Goal: Task Accomplishment & Management: Manage account settings

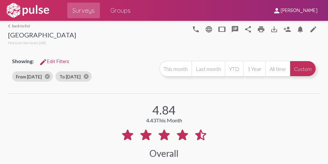
click at [31, 11] on img at bounding box center [27, 10] width 45 height 16
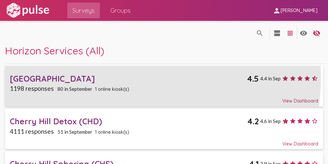
click at [109, 78] on div "Butte County Sobering Center" at bounding box center [128, 79] width 237 height 10
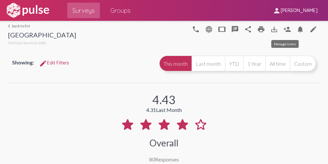
click at [283, 32] on mat-icon "person_add" at bounding box center [287, 29] width 8 height 8
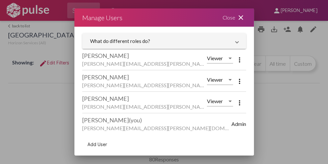
click at [94, 145] on span "Add User" at bounding box center [97, 145] width 20 height 6
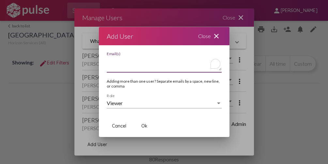
paste textarea "martin.perez@hsimail.org"
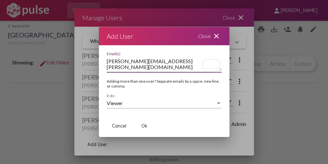
type textarea "martin.perez@hsimail.org"
click at [146, 126] on span "Ok" at bounding box center [144, 126] width 6 height 6
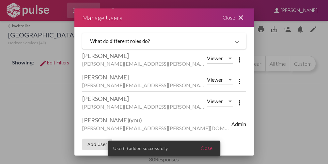
click at [237, 14] on mat-icon "close" at bounding box center [241, 18] width 8 height 8
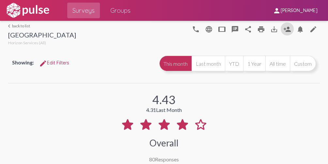
click at [20, 26] on link "arrow_back_ios back to list" at bounding box center [42, 25] width 68 height 5
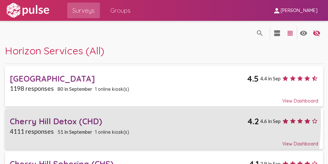
click at [60, 120] on div "Cherry Hill Detox (CHD)" at bounding box center [128, 121] width 237 height 10
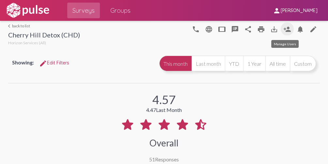
click at [283, 26] on mat-icon "person_add" at bounding box center [287, 29] width 8 height 8
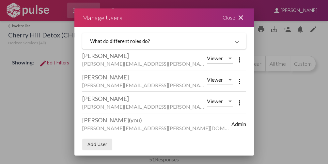
click at [93, 147] on button "Add User" at bounding box center [97, 145] width 30 height 12
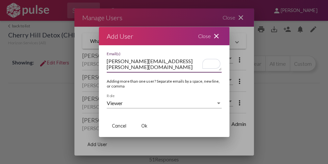
type textarea "martin.perez@hsimail.org"
click at [93, 147] on div at bounding box center [164, 82] width 328 height 164
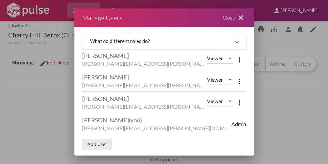
click at [97, 145] on span "Add User" at bounding box center [97, 145] width 20 height 6
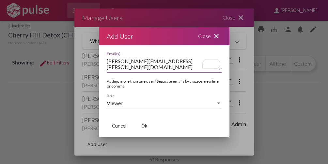
type textarea "martin.perez@hsimail.org"
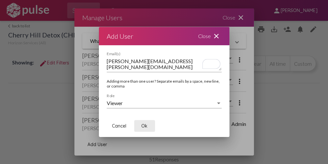
click at [145, 124] on span "Ok" at bounding box center [144, 126] width 6 height 6
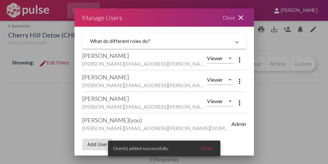
click at [229, 20] on div "Close close" at bounding box center [234, 17] width 39 height 18
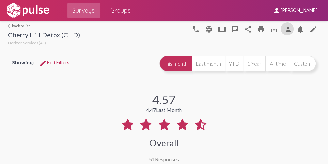
click at [14, 23] on link "arrow_back_ios back to list" at bounding box center [44, 25] width 72 height 5
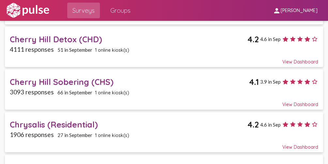
scroll to position [86, 0]
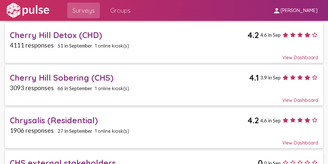
click at [89, 77] on div "Cherry Hill Sobering (CHS)" at bounding box center [129, 78] width 239 height 10
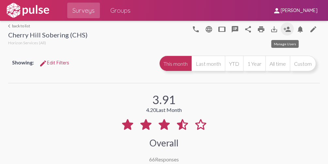
click at [283, 29] on mat-icon "person_add" at bounding box center [287, 29] width 8 height 8
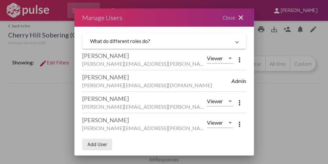
click at [99, 143] on span "Add User" at bounding box center [97, 145] width 20 height 6
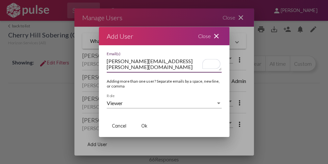
type textarea "martin.perez@hsimail.org"
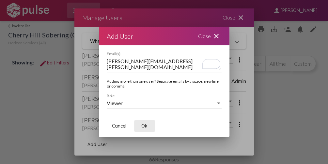
click at [149, 124] on button "Ok" at bounding box center [144, 126] width 21 height 12
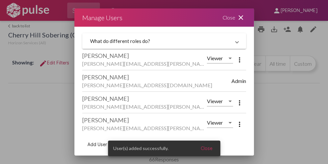
click at [239, 19] on mat-icon "close" at bounding box center [241, 18] width 8 height 8
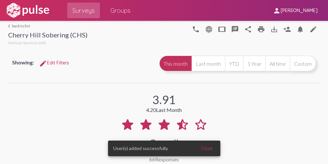
click at [23, 26] on link "arrow_back_ios back to list" at bounding box center [47, 25] width 79 height 5
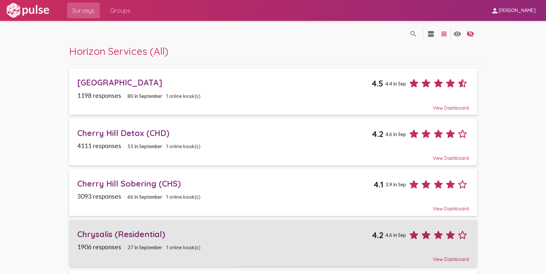
click at [146, 164] on div "Chrysalis (Residential)" at bounding box center [224, 234] width 294 height 10
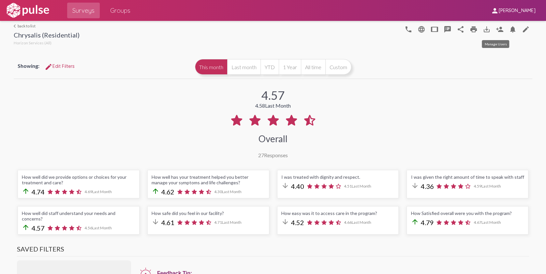
click at [327, 29] on mat-icon "person_add" at bounding box center [500, 29] width 8 height 8
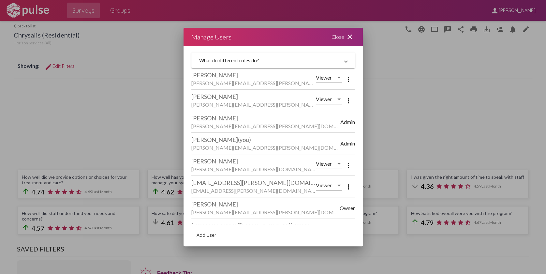
drag, startPoint x: 205, startPoint y: 238, endPoint x: 198, endPoint y: 233, distance: 8.4
click at [198, 164] on span "Add User" at bounding box center [207, 235] width 20 height 6
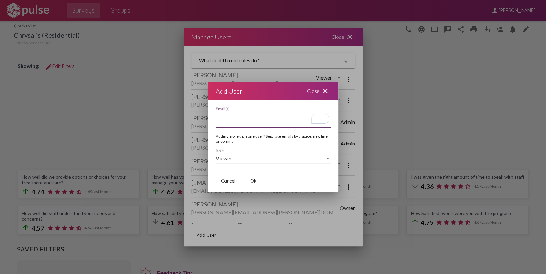
paste textarea "martin.perez@hsimail.org"
type textarea "martin.perez@hsimail.org"
click at [257, 164] on button "Ok" at bounding box center [253, 181] width 21 height 12
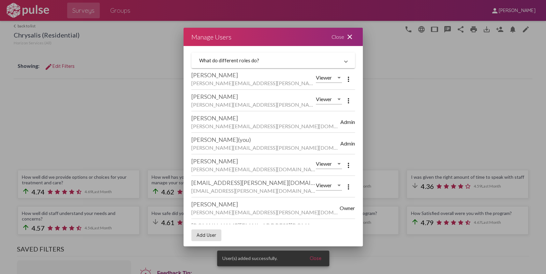
click at [327, 37] on mat-icon "close" at bounding box center [350, 37] width 8 height 8
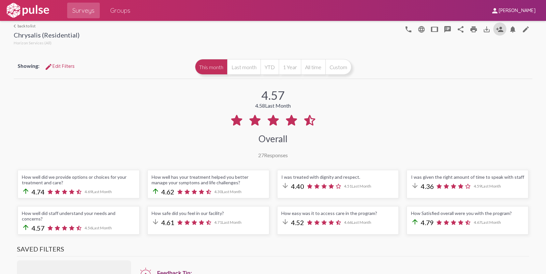
click at [24, 23] on link "arrow_back_ios back to list" at bounding box center [47, 25] width 66 height 5
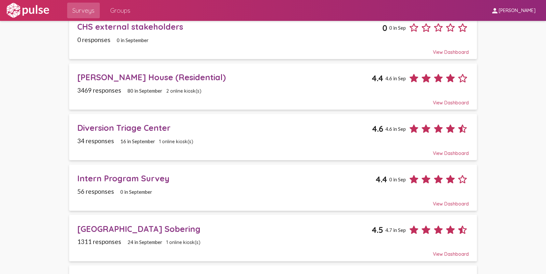
scroll to position [259, 0]
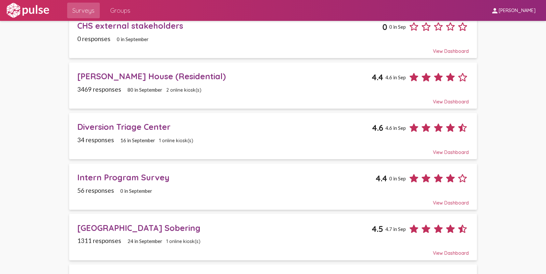
click at [124, 73] on div "Cronin House (Residential)" at bounding box center [224, 76] width 294 height 10
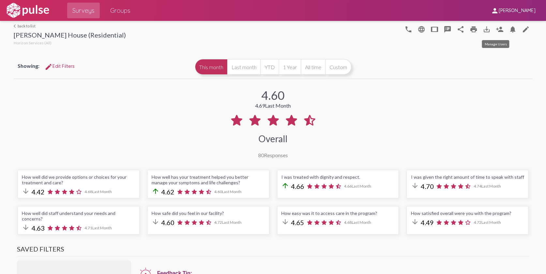
click at [327, 27] on button "person_add" at bounding box center [499, 28] width 13 height 13
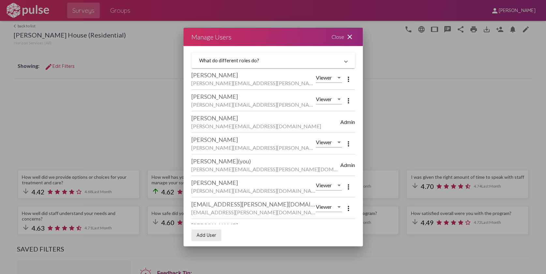
click at [209, 164] on span "Add User" at bounding box center [207, 235] width 20 height 6
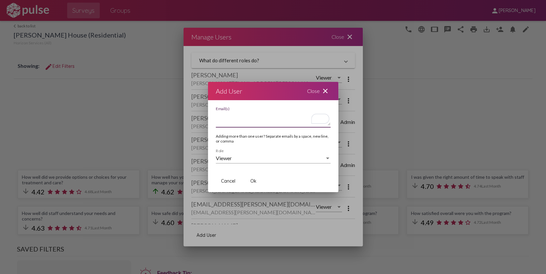
paste textarea "martin.perez@hsimail.org"
type textarea "martin.perez@hsimail.org"
click at [254, 164] on span "Ok" at bounding box center [253, 181] width 6 height 6
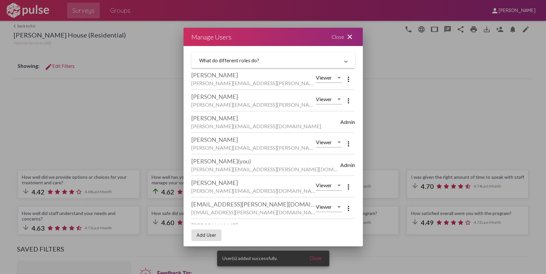
click at [327, 37] on mat-icon "close" at bounding box center [350, 37] width 8 height 8
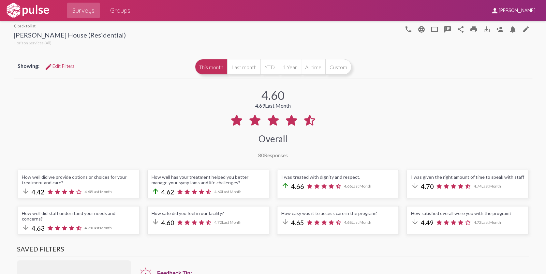
click at [26, 27] on link "arrow_back_ios back to list" at bounding box center [70, 25] width 112 height 5
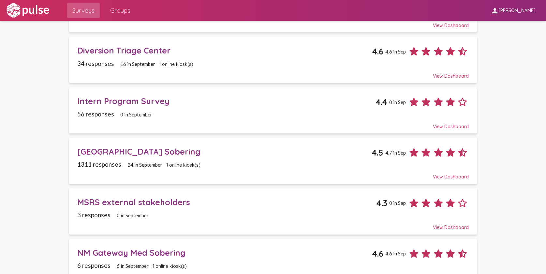
scroll to position [336, 0]
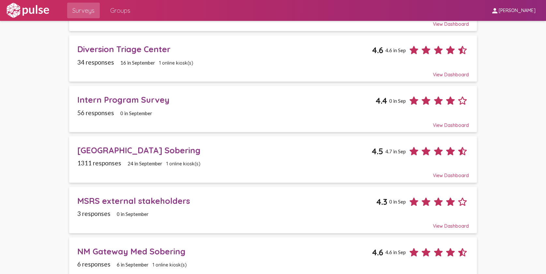
click at [144, 46] on div "Diversion Triage Center" at bounding box center [224, 49] width 294 height 10
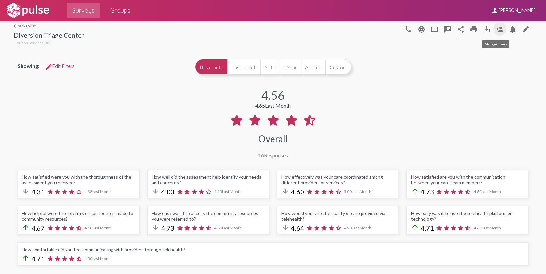
click at [327, 28] on mat-icon "person_add" at bounding box center [500, 29] width 8 height 8
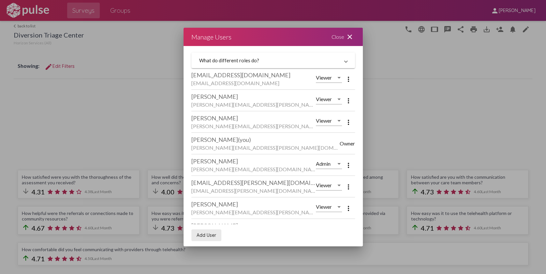
click at [209, 164] on span "Add User" at bounding box center [207, 235] width 20 height 6
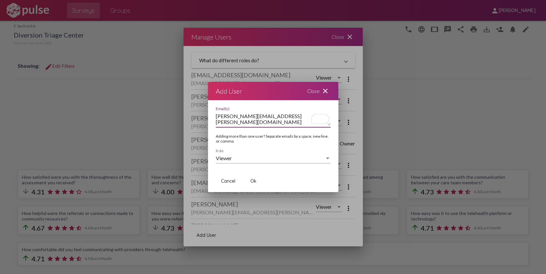
type textarea "martin.perez@hsimail.org"
click at [255, 164] on span "Ok" at bounding box center [253, 181] width 6 height 6
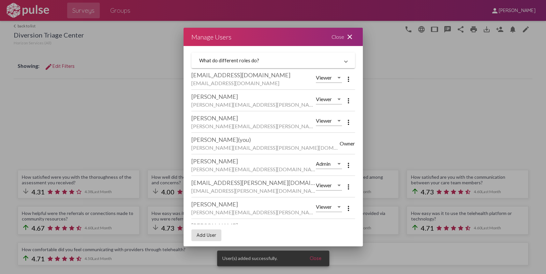
click at [327, 34] on div "Close close" at bounding box center [343, 37] width 39 height 18
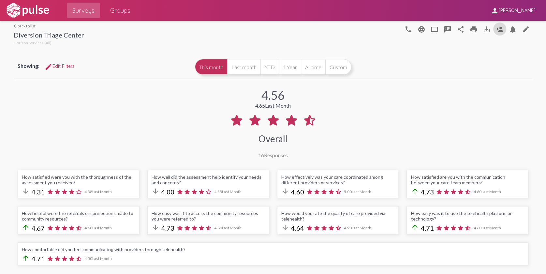
click at [31, 23] on div "arrow_back_ios back to list Diversion Triage Center Horizon Services (All) phon…" at bounding box center [273, 34] width 519 height 26
click at [26, 25] on link "arrow_back_ios back to list" at bounding box center [49, 25] width 70 height 5
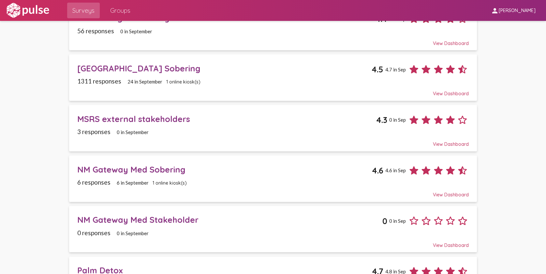
scroll to position [427, 0]
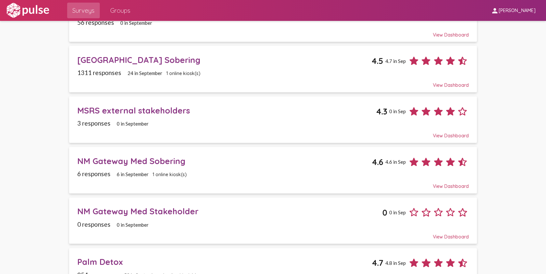
click at [137, 55] on div "Mission Street Sobering" at bounding box center [224, 60] width 294 height 10
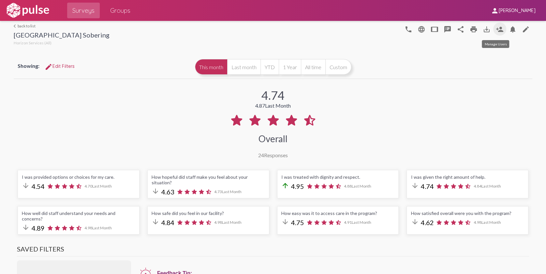
click at [327, 31] on mat-icon "person_add" at bounding box center [500, 29] width 8 height 8
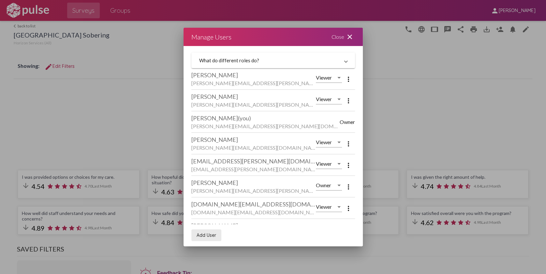
click at [208, 164] on span "Add User" at bounding box center [207, 235] width 20 height 6
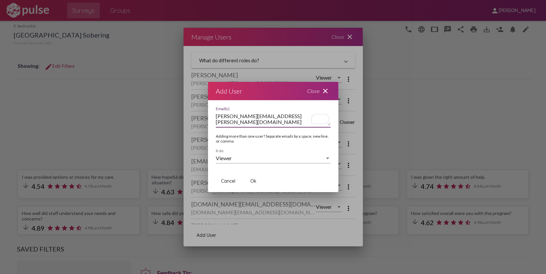
type textarea "martin.perez@hsimail.org"
click at [254, 164] on span "Ok" at bounding box center [253, 181] width 6 height 6
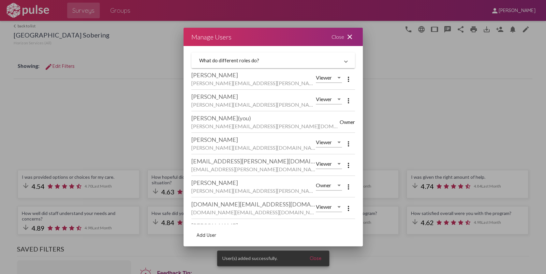
click at [327, 37] on div "Close close" at bounding box center [343, 37] width 39 height 18
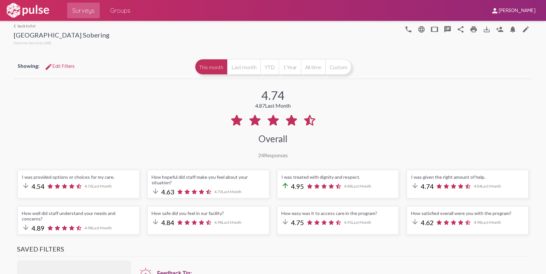
click at [22, 24] on link "arrow_back_ios back to list" at bounding box center [62, 25] width 96 height 5
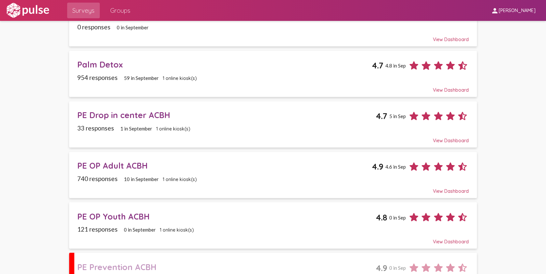
scroll to position [630, 0]
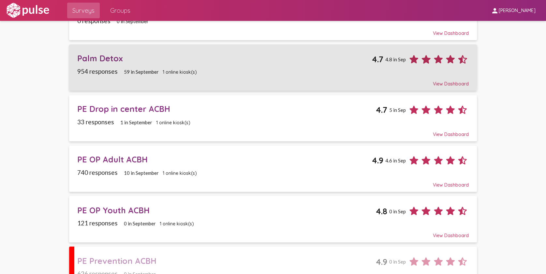
click at [96, 58] on div "Palm Detox" at bounding box center [224, 58] width 294 height 10
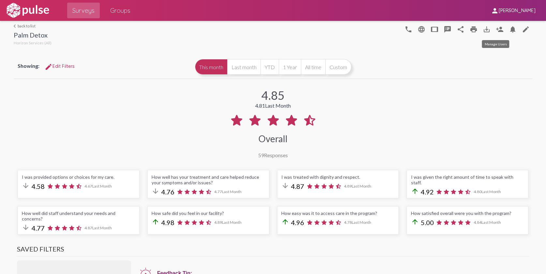
click at [327, 25] on button "person_add" at bounding box center [499, 28] width 13 height 13
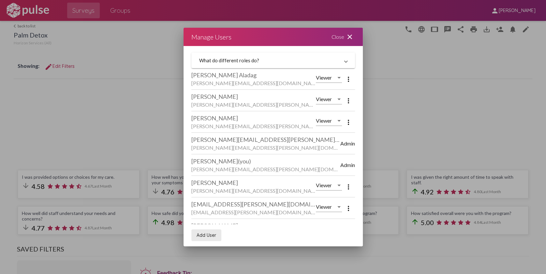
click at [212, 164] on span "Add User" at bounding box center [207, 235] width 20 height 6
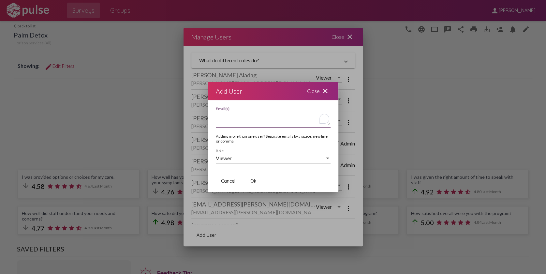
paste textarea "martin.perez@hsimail.org"
type textarea "martin.perez@hsimail.org"
click at [255, 164] on span "Ok" at bounding box center [253, 181] width 6 height 6
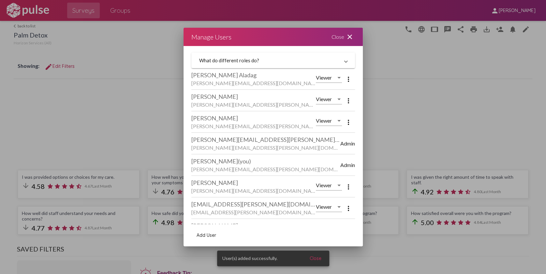
click at [327, 34] on div "Close close" at bounding box center [343, 37] width 39 height 18
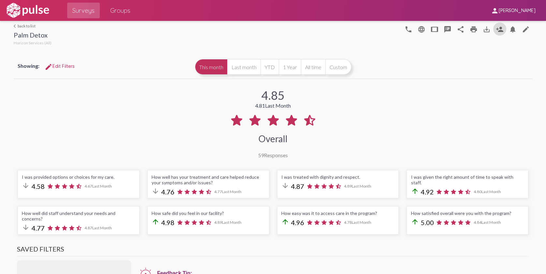
click at [32, 25] on link "arrow_back_ios back to list" at bounding box center [33, 25] width 38 height 5
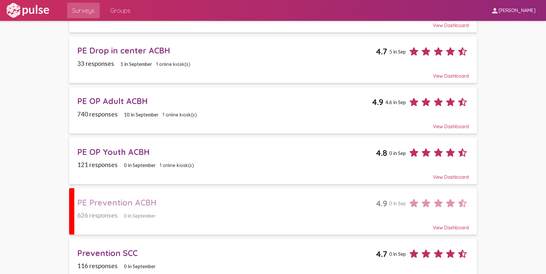
scroll to position [702, 0]
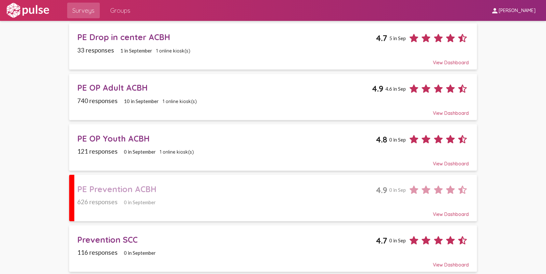
click at [113, 85] on div "PE OP Adult ACBH" at bounding box center [224, 87] width 294 height 10
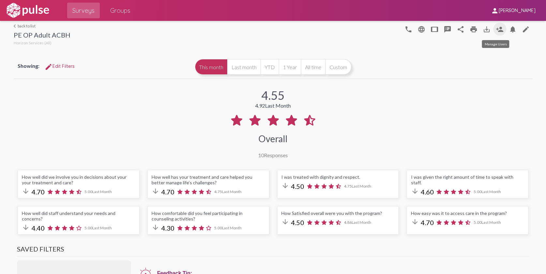
click at [327, 23] on button "person_add" at bounding box center [499, 28] width 13 height 13
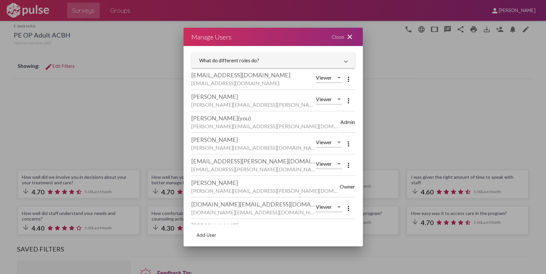
click at [193, 164] on button "Add User" at bounding box center [206, 235] width 30 height 12
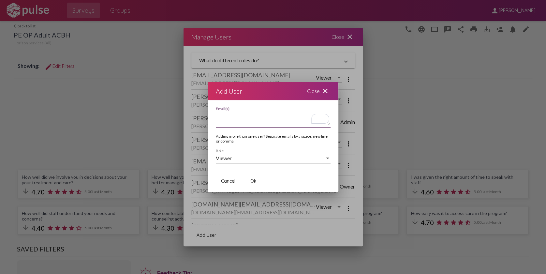
paste textarea "martin.perez@hsimail.org"
type textarea "martin.perez@hsimail.org"
click at [252, 164] on span "Ok" at bounding box center [253, 181] width 6 height 6
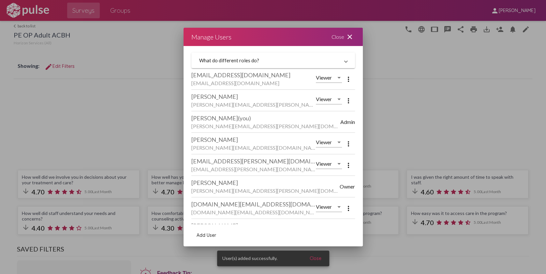
click at [327, 38] on mat-icon "close" at bounding box center [350, 37] width 8 height 8
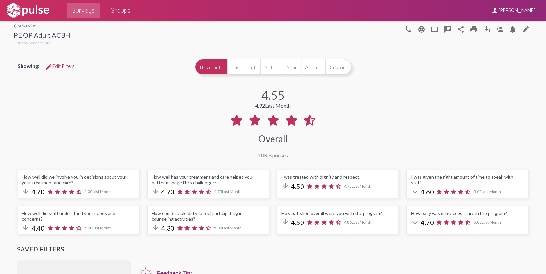
click at [27, 24] on link "arrow_back_ios back to list" at bounding box center [42, 25] width 57 height 5
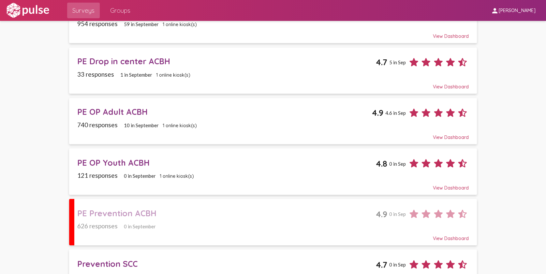
scroll to position [700, 0]
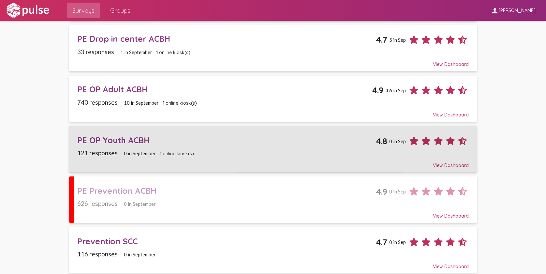
click at [120, 135] on div "PE OP Youth ACBH" at bounding box center [226, 140] width 298 height 10
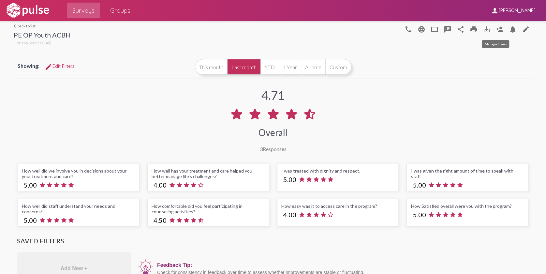
click at [327, 30] on mat-icon "person_add" at bounding box center [500, 29] width 8 height 8
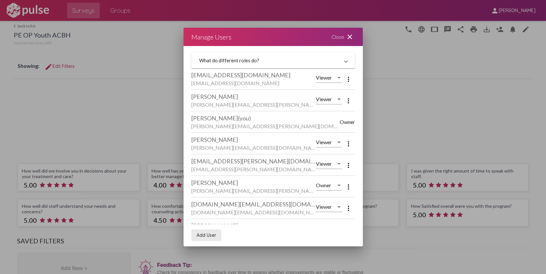
click at [202, 164] on span "Add User" at bounding box center [207, 235] width 20 height 6
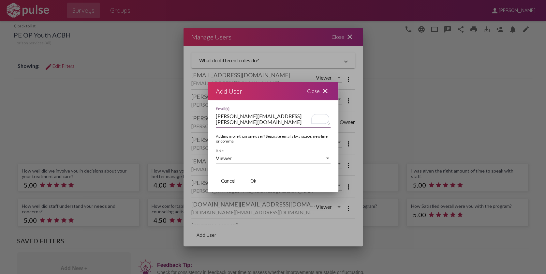
type textarea "martin.perez@hsimail.org"
click at [252, 164] on span "Ok" at bounding box center [253, 181] width 6 height 6
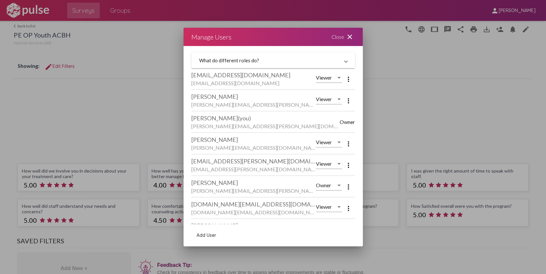
click at [327, 36] on div "Close close" at bounding box center [343, 37] width 39 height 18
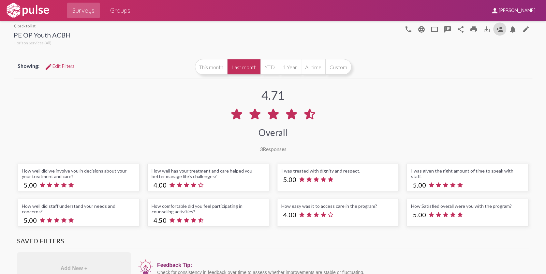
click at [22, 25] on link "arrow_back_ios back to list" at bounding box center [42, 25] width 57 height 5
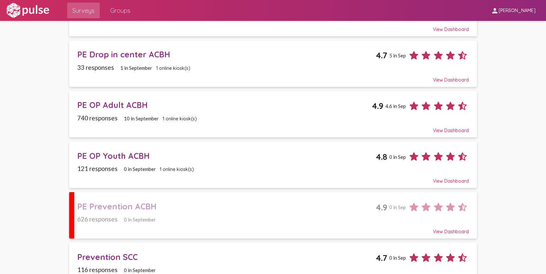
scroll to position [702, 0]
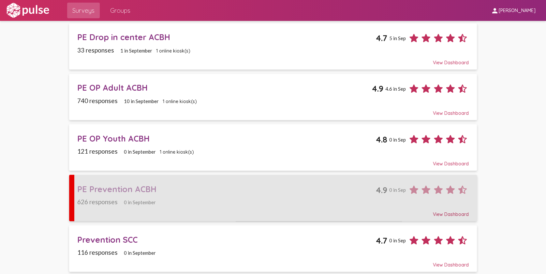
click at [127, 164] on div "PE Prevention ACBH" at bounding box center [226, 189] width 298 height 10
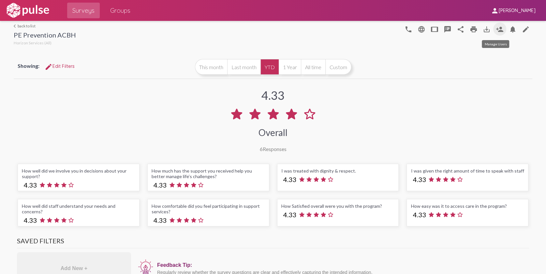
click at [327, 28] on mat-icon "person_add" at bounding box center [500, 29] width 8 height 8
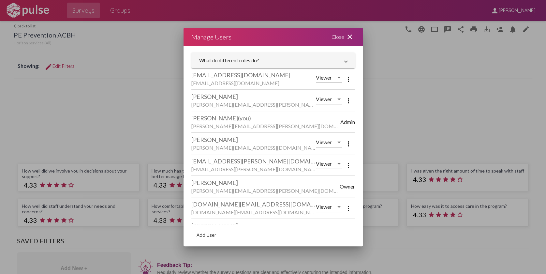
click at [211, 164] on span "Add User" at bounding box center [207, 235] width 20 height 6
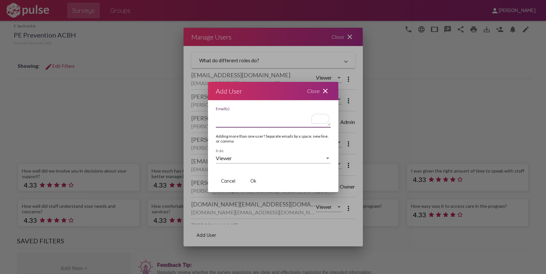
paste textarea "martin.perez@hsimail.org"
type textarea "martin.perez@hsimail.org"
click at [249, 164] on div "Cancel Ok" at bounding box center [273, 181] width 115 height 22
click at [253, 164] on span "Ok" at bounding box center [253, 181] width 6 height 6
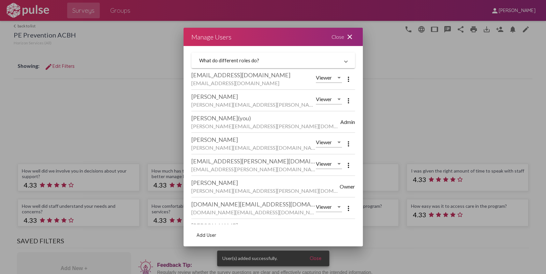
click at [327, 37] on mat-icon "close" at bounding box center [350, 37] width 8 height 8
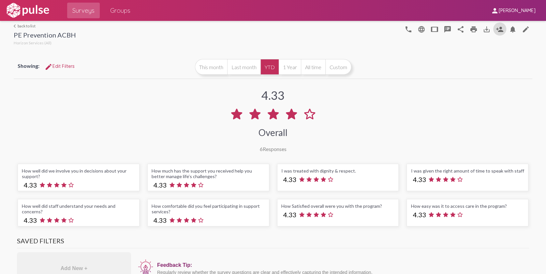
click at [26, 24] on link "arrow_back_ios back to list" at bounding box center [45, 25] width 62 height 5
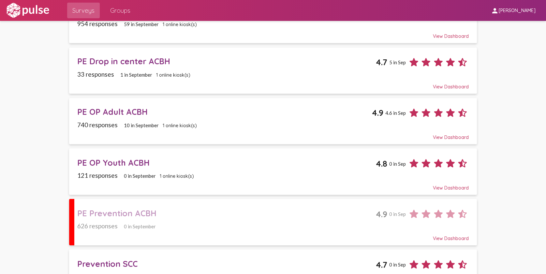
scroll to position [702, 0]
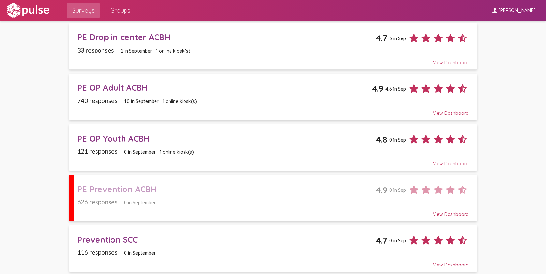
click at [113, 164] on div "Prevention SCC 4.7 0 in Sep" at bounding box center [273, 237] width 392 height 17
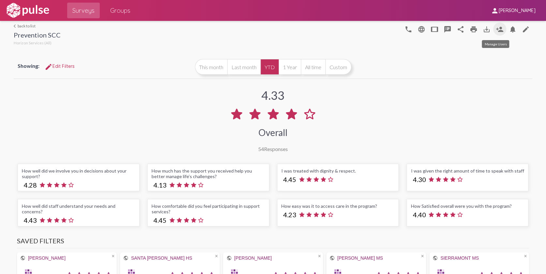
click at [327, 28] on mat-icon "person_add" at bounding box center [500, 29] width 8 height 8
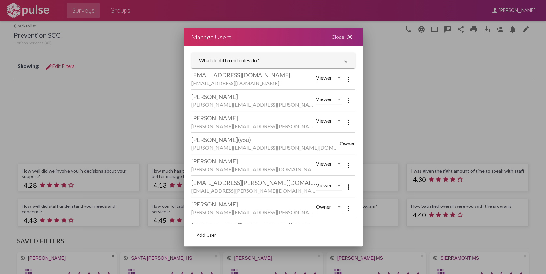
click at [206, 164] on span "Add User" at bounding box center [207, 235] width 20 height 6
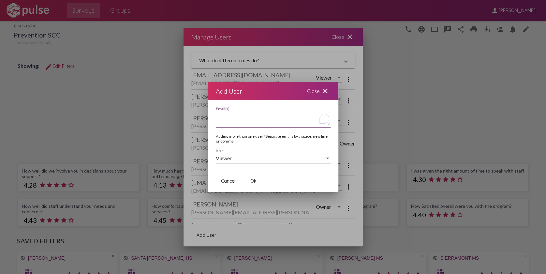
paste textarea "martin.perez@hsimail.org"
type textarea "martin.perez@hsimail.org"
click at [255, 164] on span "Ok" at bounding box center [253, 181] width 6 height 6
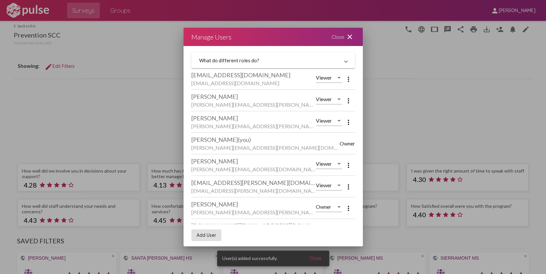
click at [327, 37] on div "Close close" at bounding box center [343, 37] width 39 height 18
